Goal: Task Accomplishment & Management: Use online tool/utility

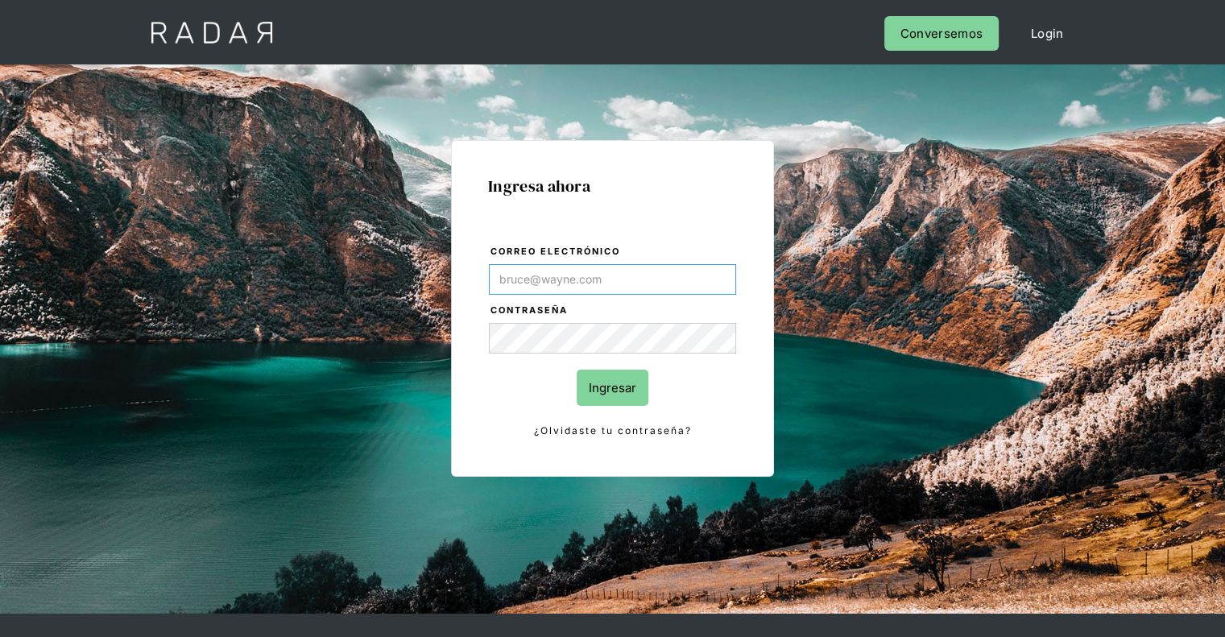
click at [545, 273] on input "Correo electrónico" at bounding box center [612, 279] width 247 height 31
paste input "[PERSON_NAME][EMAIL_ADDRESS][PERSON_NAME][DOMAIN_NAME]"
type input "[PERSON_NAME][EMAIL_ADDRESS][PERSON_NAME][DOMAIN_NAME]"
click at [593, 393] on input "Ingresar" at bounding box center [613, 388] width 72 height 36
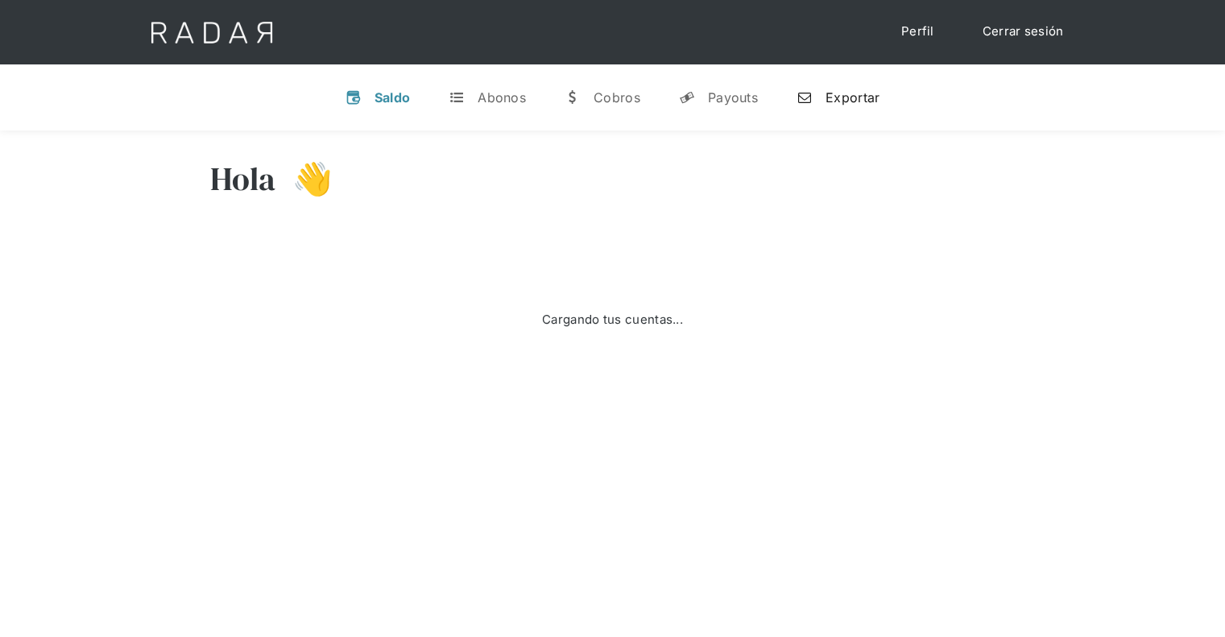
click at [858, 89] on div "Exportar" at bounding box center [853, 97] width 54 height 16
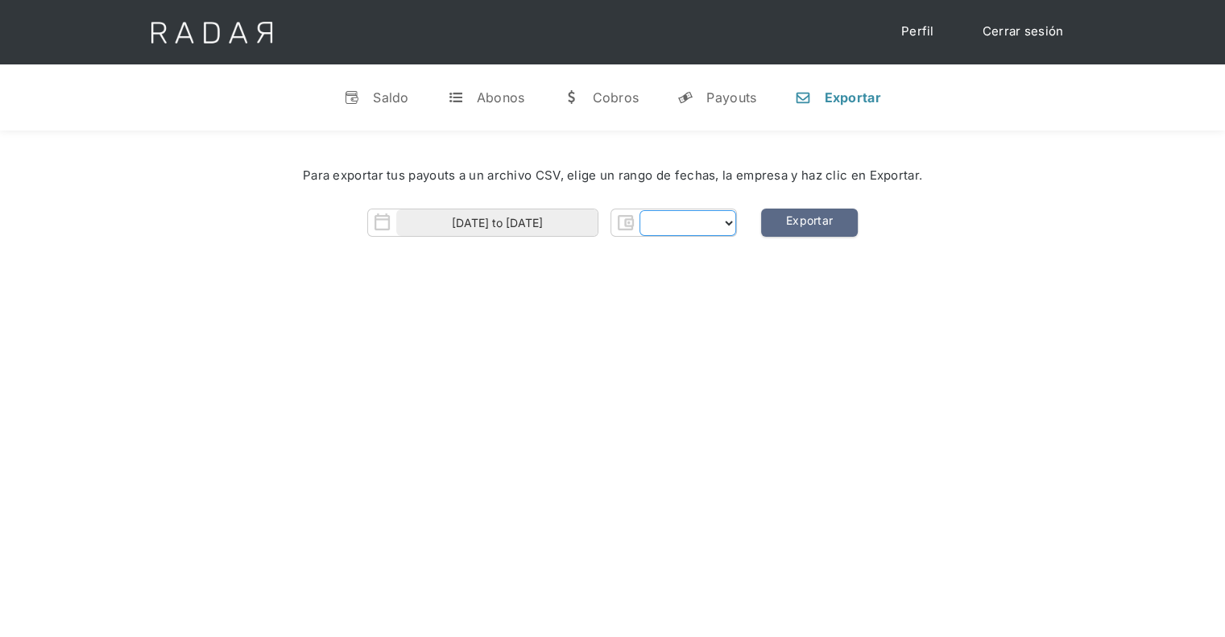
click at [664, 222] on select "Form" at bounding box center [688, 223] width 97 height 26
select select "monnetpayments"
click at [522, 309] on div "[PERSON_NAME] 👋 Cargando tus cuentas... Nombre de la empresa • [GEOGRAPHIC_DATA…" at bounding box center [612, 449] width 1225 height 637
click at [628, 228] on select "Monnet Payments" at bounding box center [688, 223] width 133 height 26
click at [581, 257] on div "Para exportar tus payouts a un archivo CSV, elige un rango de fechas, la empres…" at bounding box center [612, 206] width 1225 height 151
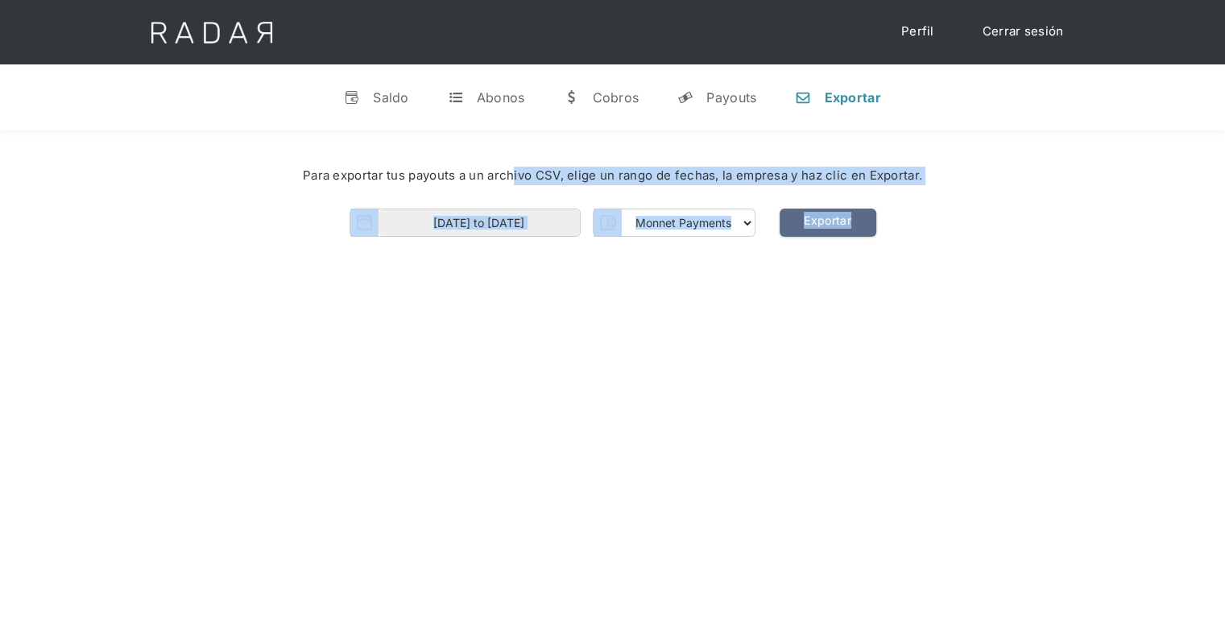
drag, startPoint x: 512, startPoint y: 193, endPoint x: 1062, endPoint y: 321, distance: 564.3
click at [1062, 321] on div "[PERSON_NAME] 👋 Cargando tus cuentas... Nombre de la empresa • [GEOGRAPHIC_DATA…" at bounding box center [612, 449] width 1225 height 637
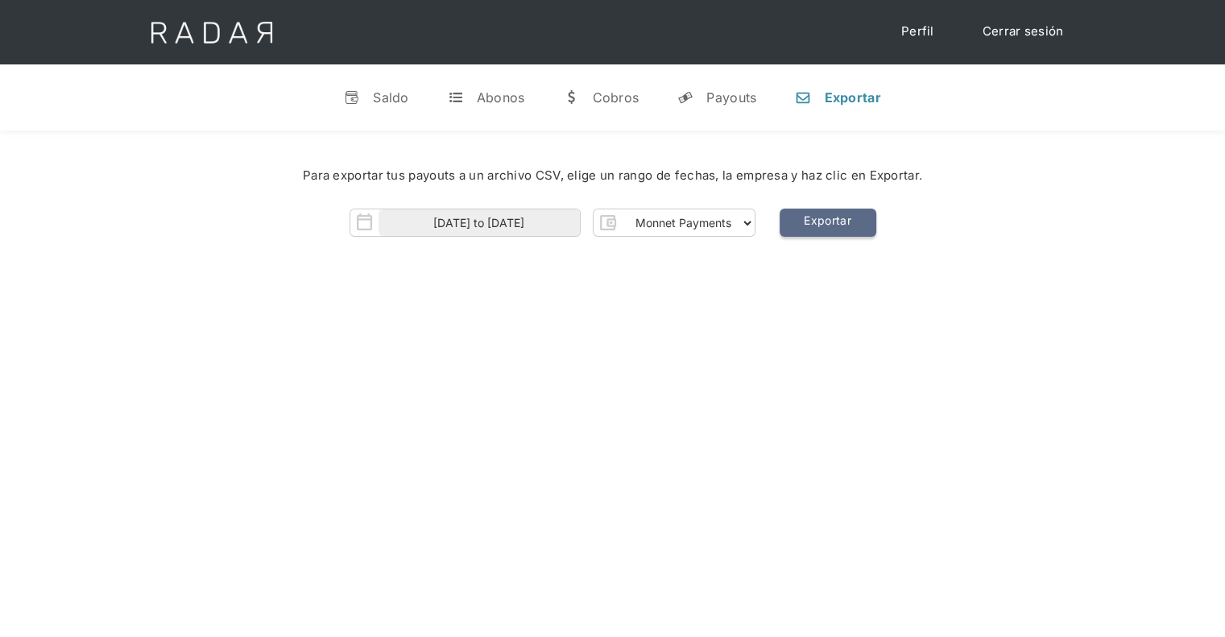
click at [847, 213] on link "Exportar" at bounding box center [828, 223] width 97 height 28
